Goal: Transaction & Acquisition: Purchase product/service

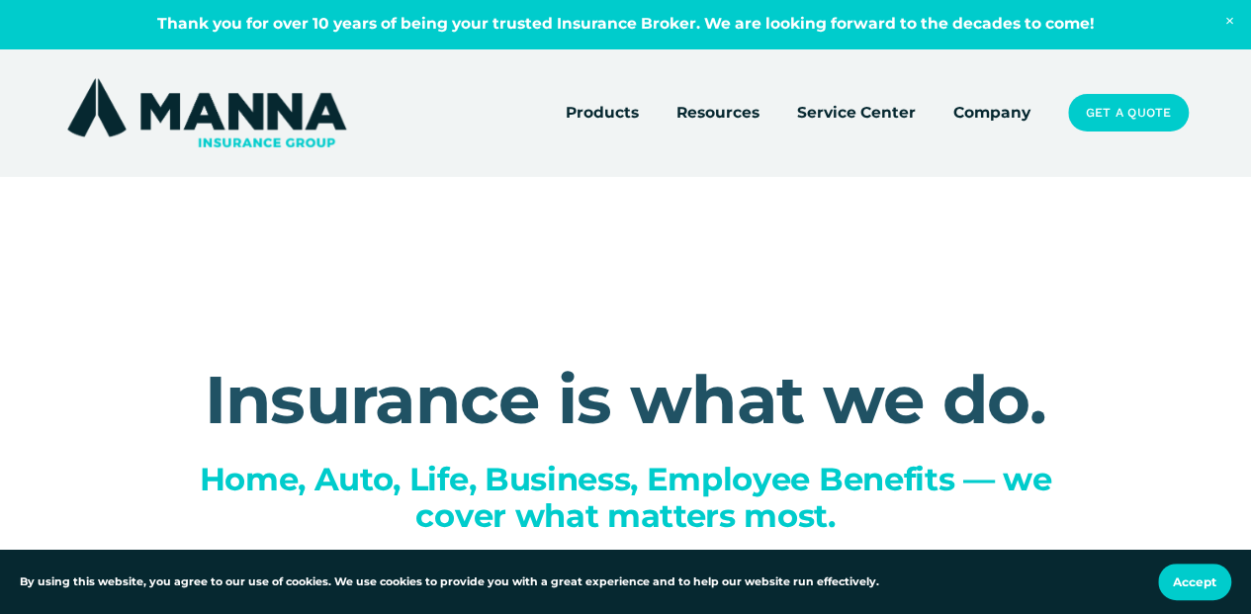
click at [1118, 112] on link "Get a Quote" at bounding box center [1128, 112] width 121 height 37
click at [1102, 111] on link "Get a Quote" at bounding box center [1128, 112] width 121 height 37
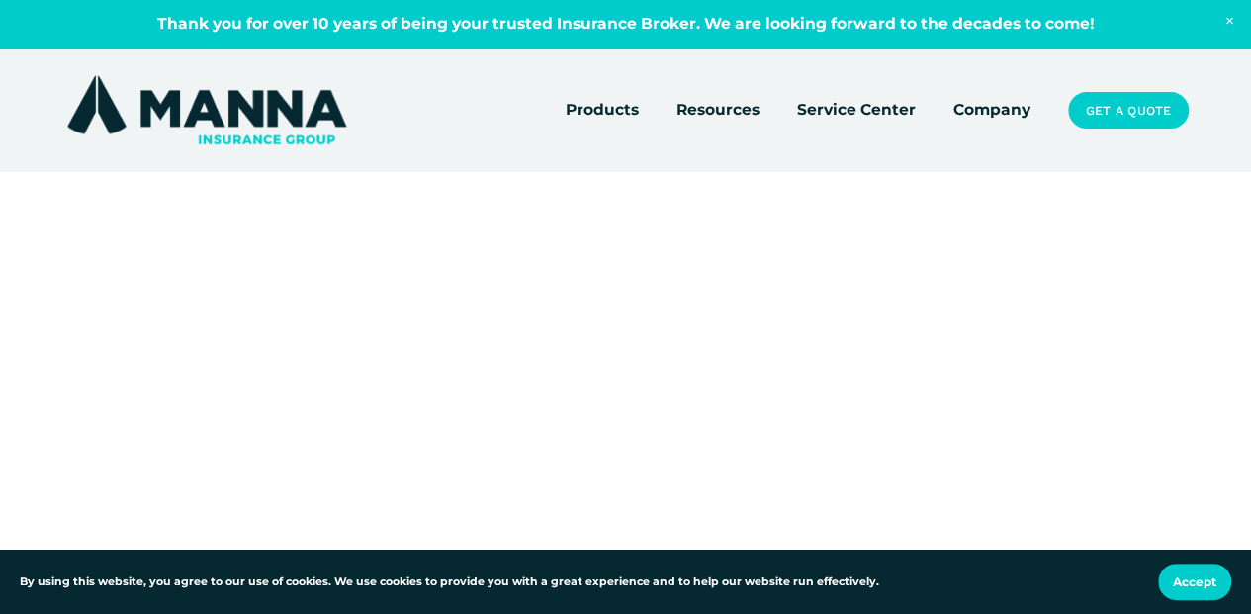
scroll to position [78, 0]
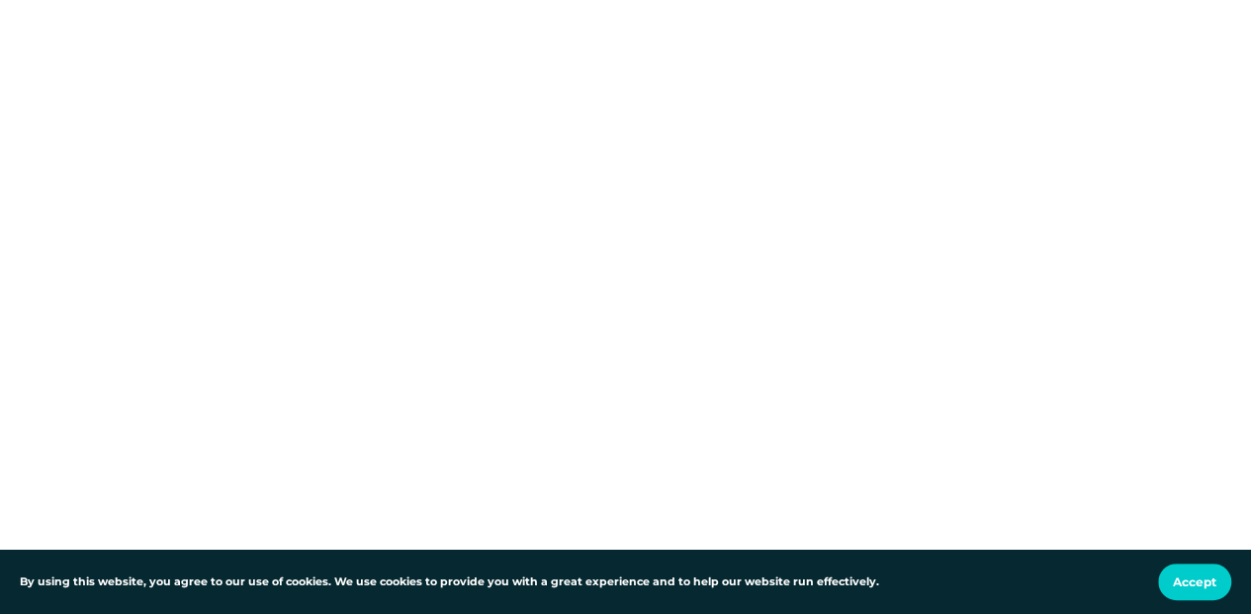
scroll to position [672, 0]
click at [1188, 576] on span "Accept" at bounding box center [1195, 582] width 44 height 15
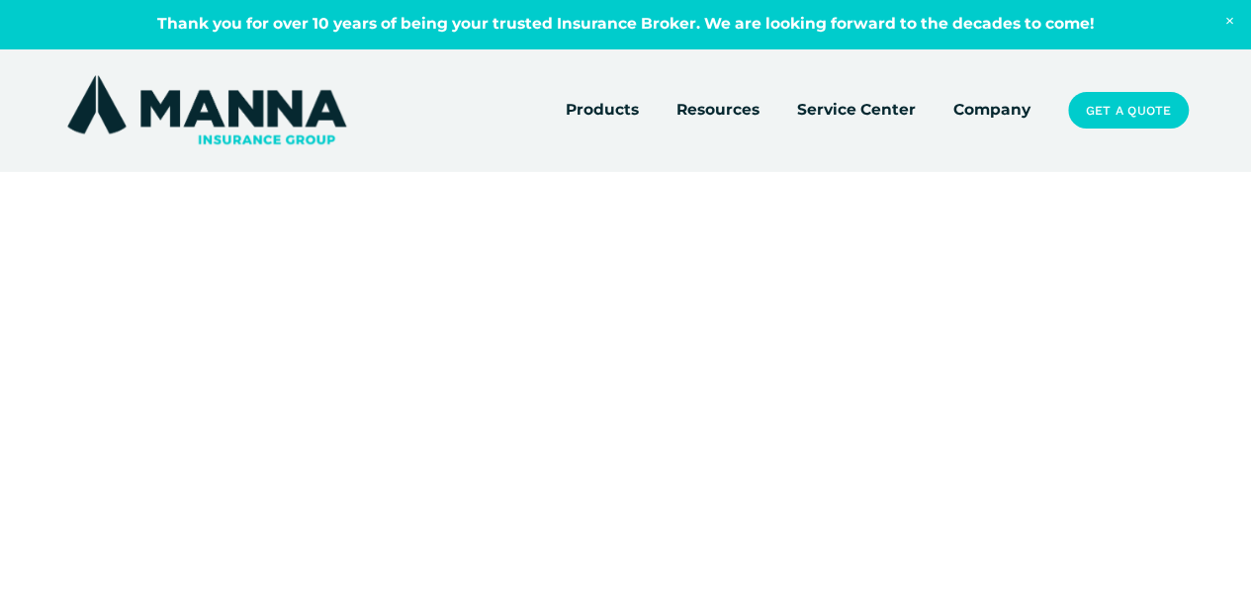
scroll to position [36, 0]
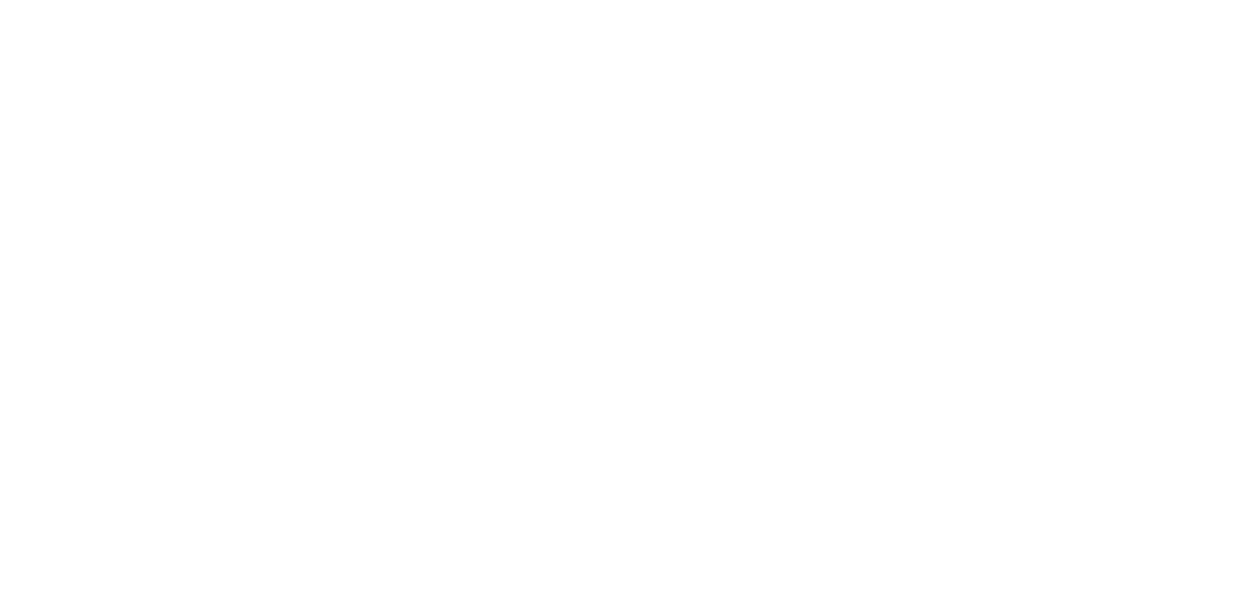
scroll to position [198, 0]
click at [1084, 330] on div at bounding box center [625, 620] width 1251 height 1128
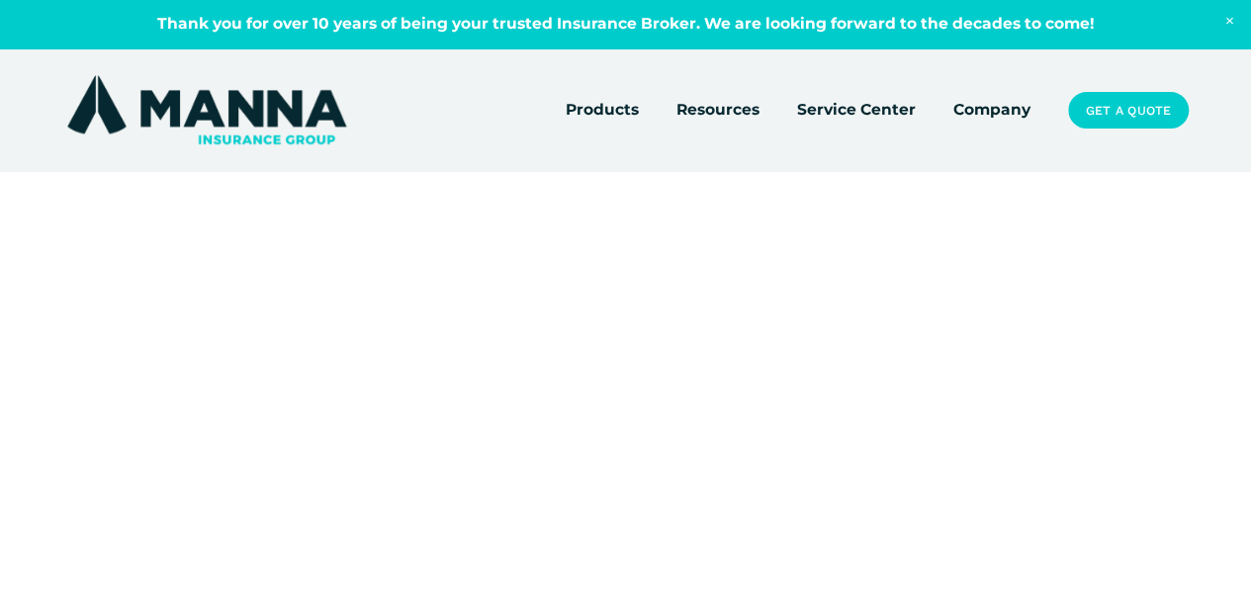
scroll to position [36, 0]
